Goal: Task Accomplishment & Management: Use online tool/utility

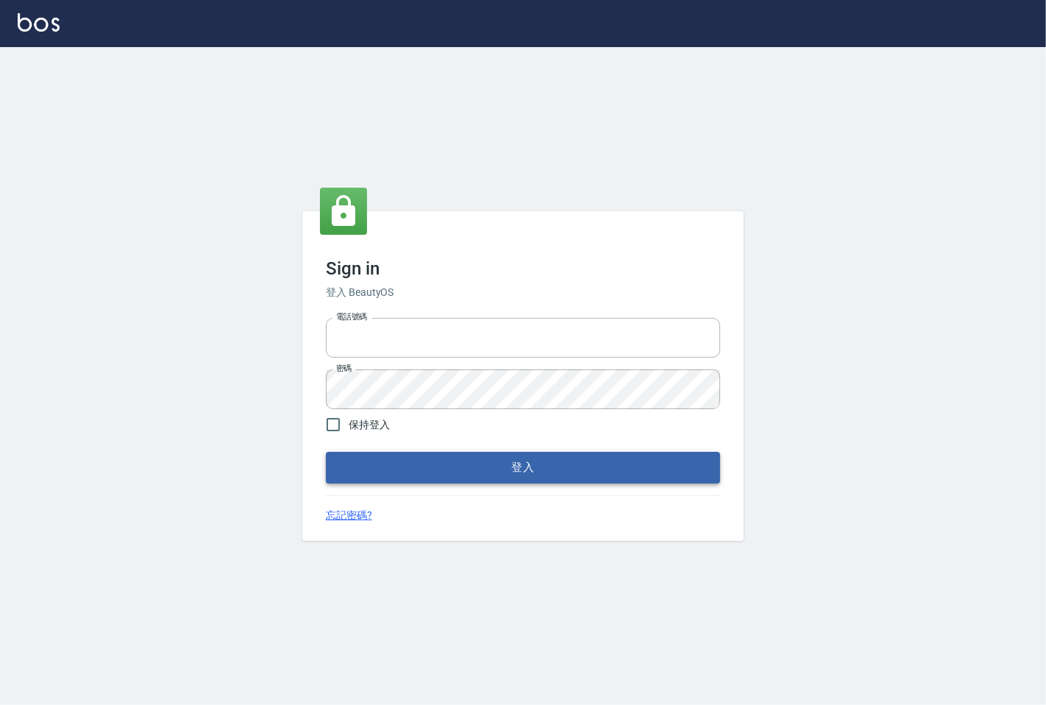
type input "25331148"
click at [501, 469] on button "登入" at bounding box center [523, 467] width 394 height 31
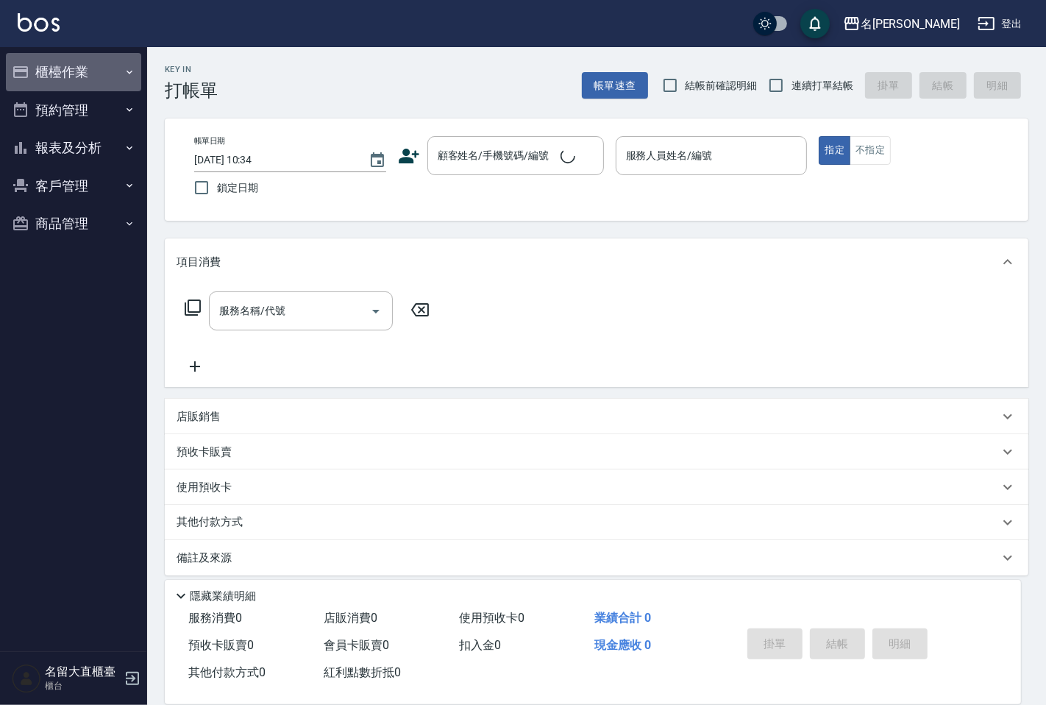
click at [68, 77] on button "櫃檯作業" at bounding box center [73, 72] width 135 height 38
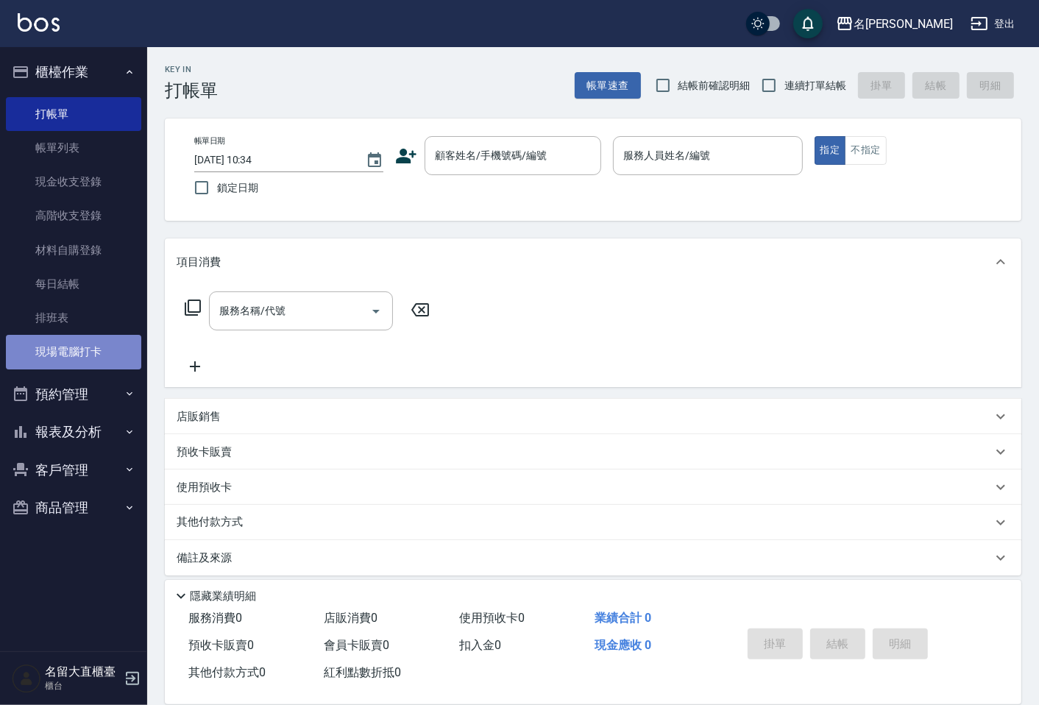
click at [54, 356] on link "現場電腦打卡" at bounding box center [73, 352] width 135 height 34
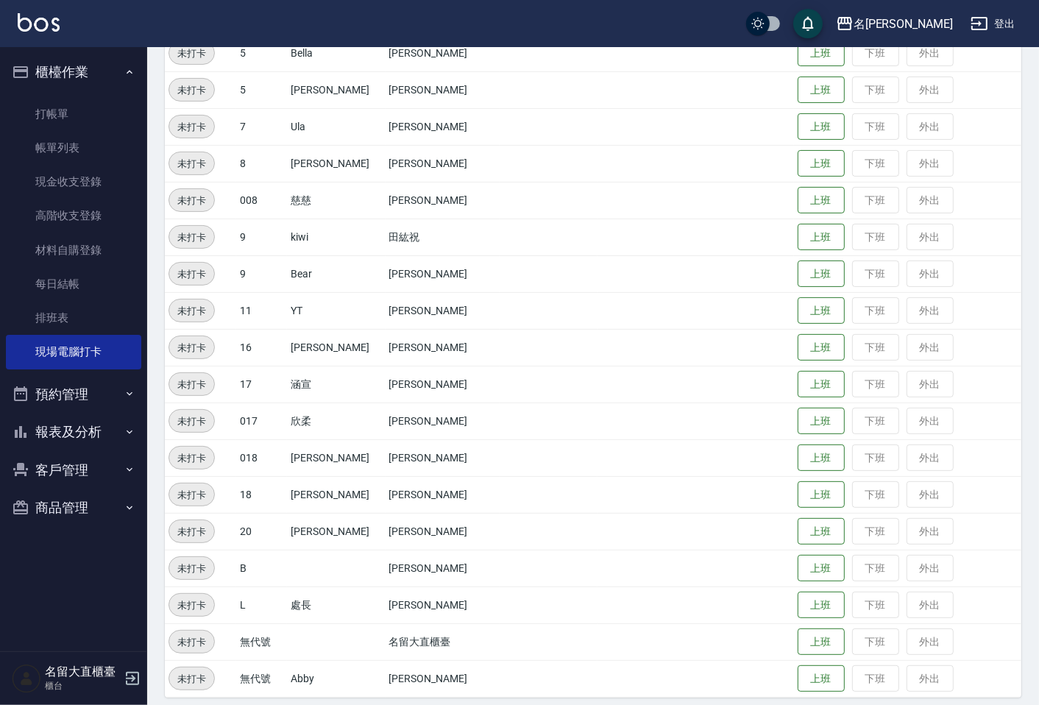
scroll to position [285, 0]
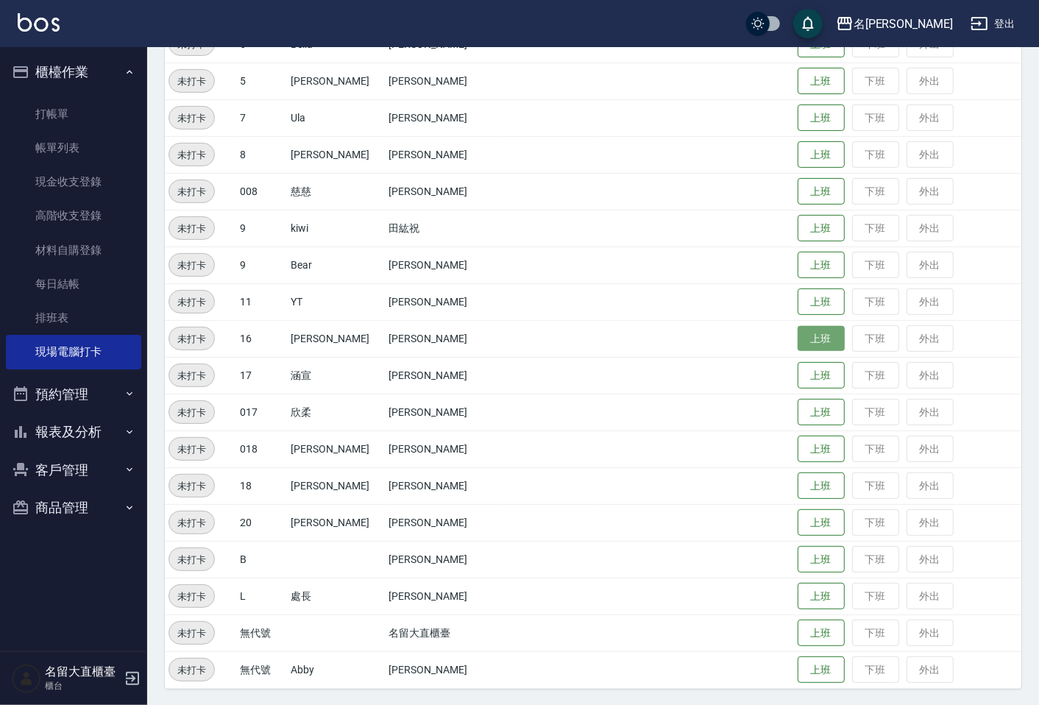
click at [815, 330] on button "上班" at bounding box center [820, 339] width 47 height 26
drag, startPoint x: 383, startPoint y: 363, endPoint x: 266, endPoint y: 127, distance: 263.2
click at [374, 349] on tbody "未打卡 2 小Hi [PERSON_NAME] 上班 下班 外出 未打卡 3 [PERSON_NAME] 上班 下班 外出 未打卡 5 [PERSON_NAM…" at bounding box center [593, 320] width 856 height 736
